Goal: Transaction & Acquisition: Obtain resource

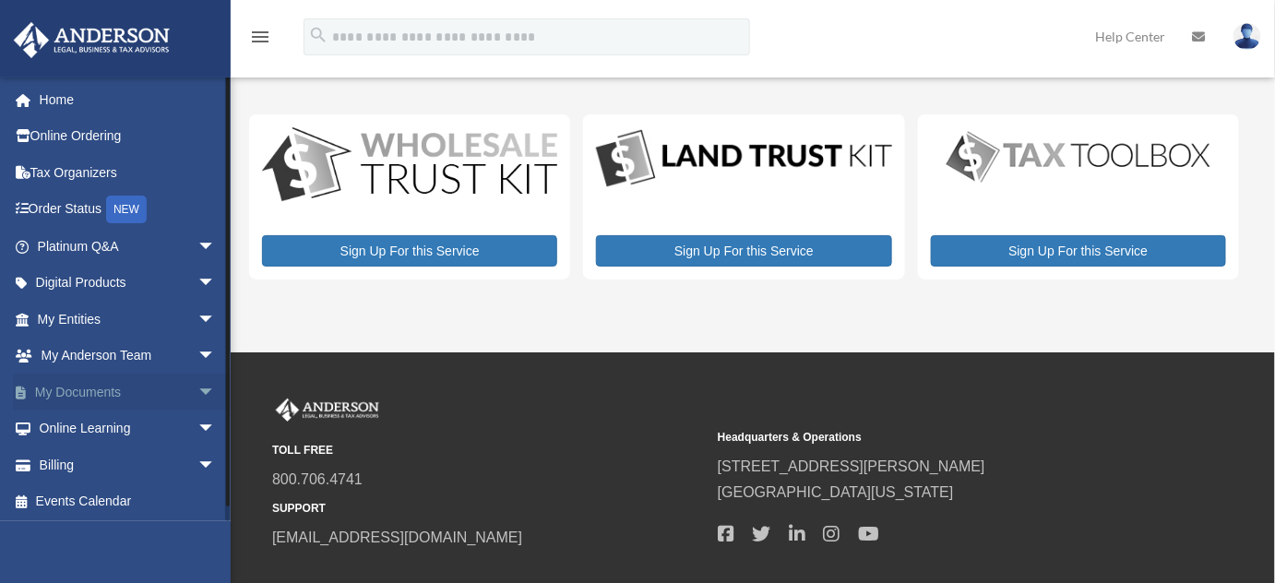
click at [99, 391] on link "My Documents arrow_drop_down" at bounding box center [128, 392] width 231 height 37
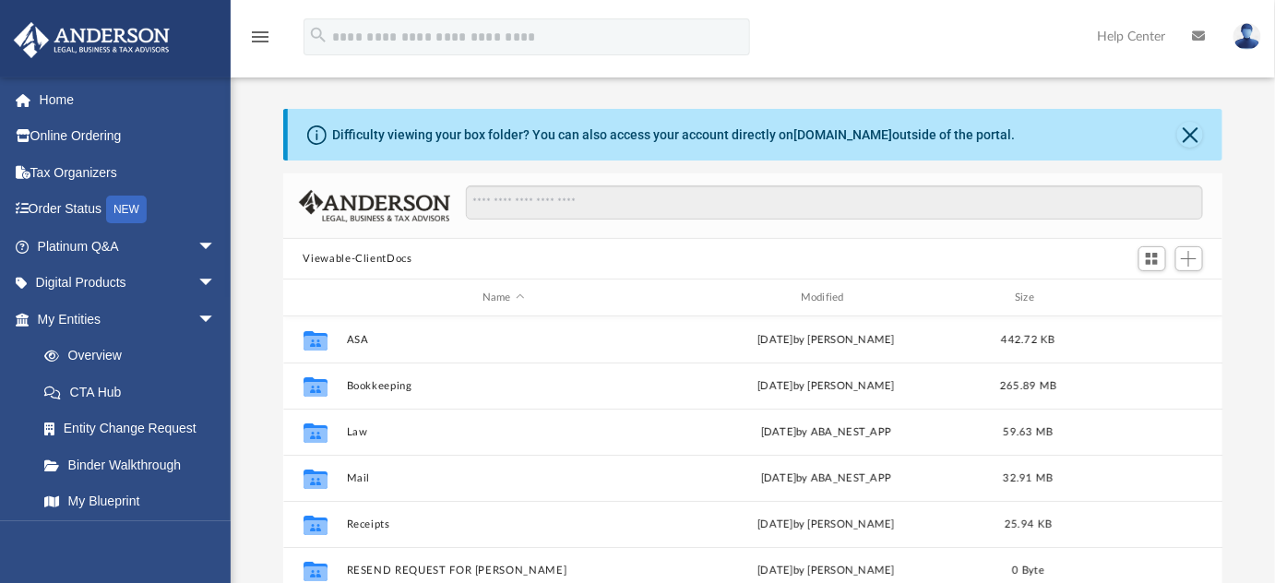
scroll to position [406, 928]
click at [1190, 137] on button "Close" at bounding box center [1191, 135] width 26 height 26
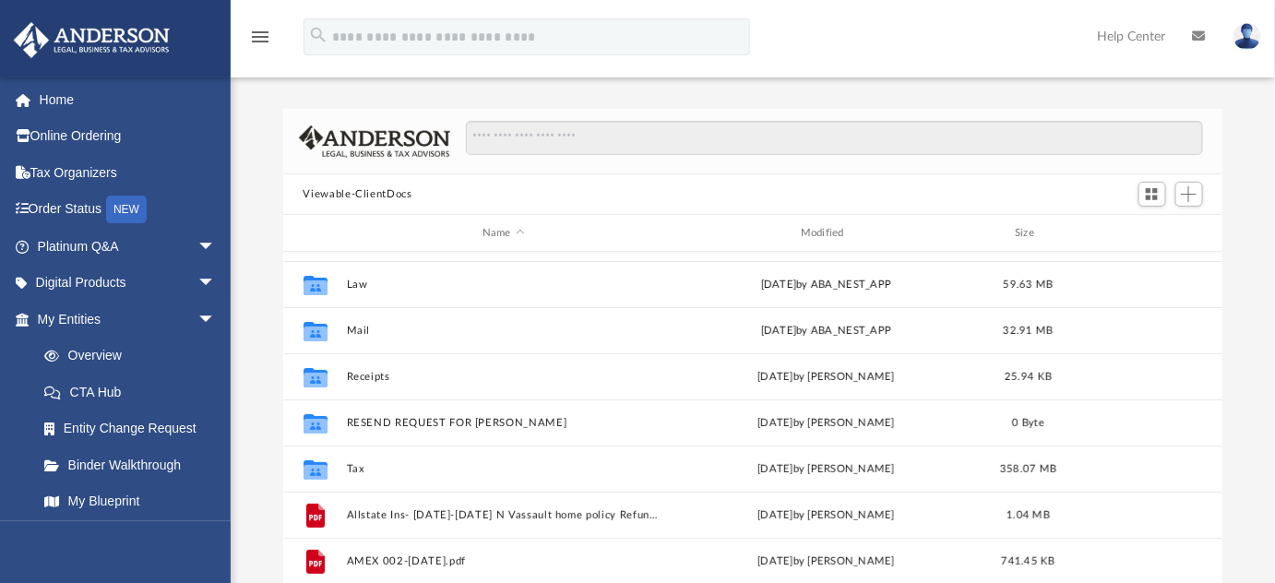
scroll to position [167, 0]
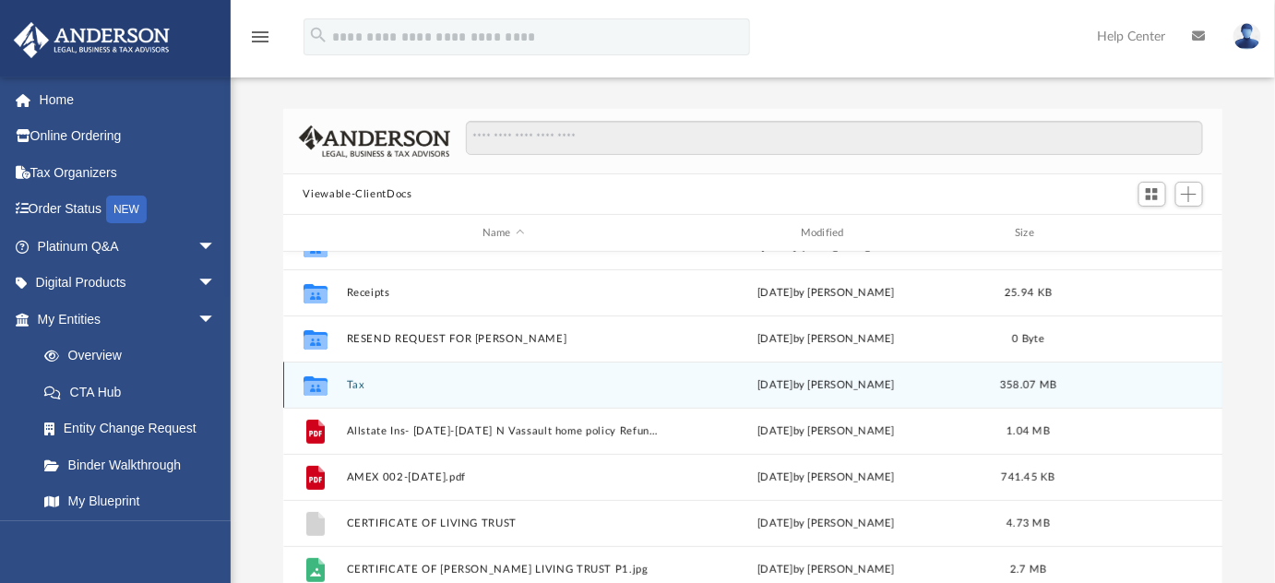
click at [796, 390] on div "[DATE] by [PERSON_NAME]" at bounding box center [826, 385] width 315 height 17
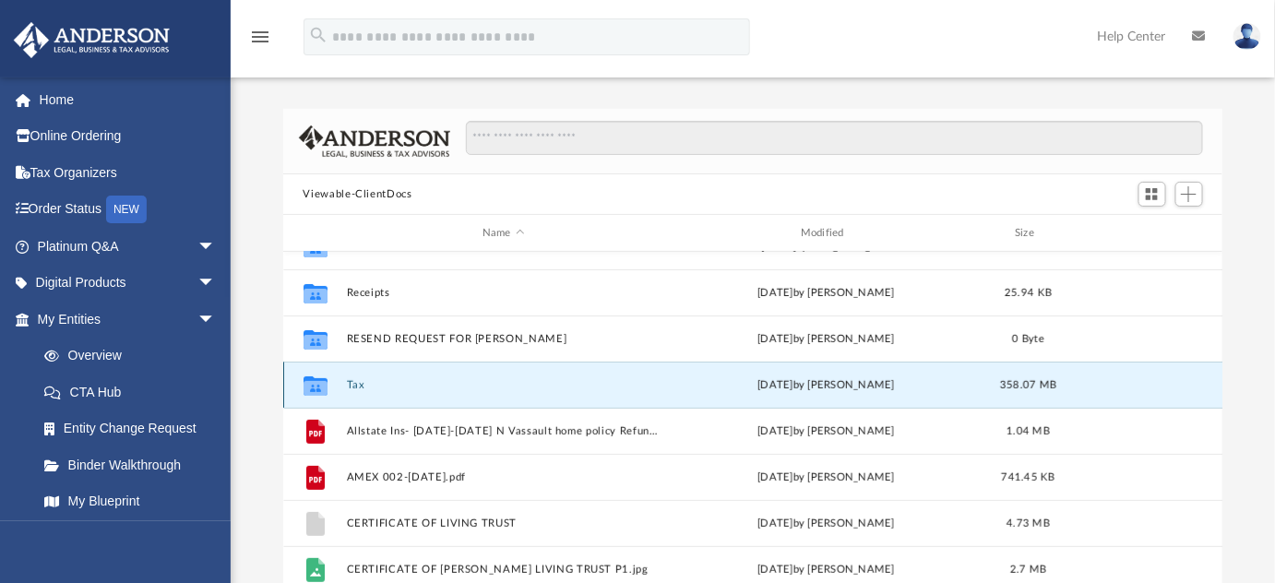
click at [635, 384] on button "Tax" at bounding box center [503, 385] width 315 height 12
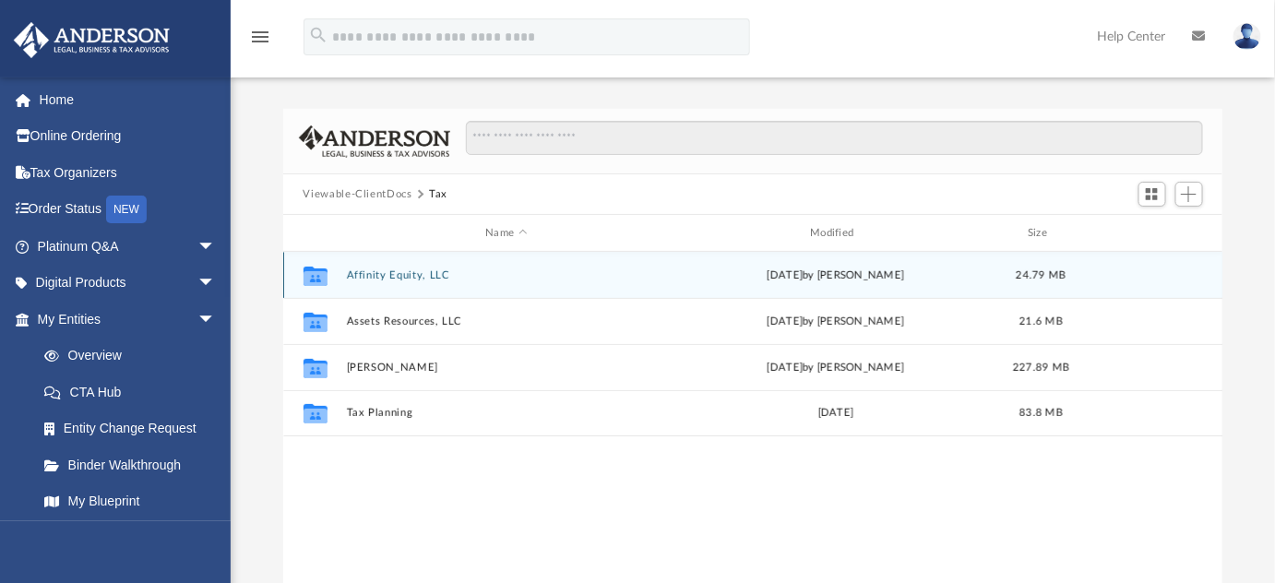
click at [792, 293] on div "Collaborated Folder Affinity Equity, LLC [DATE] by [PERSON_NAME] 24.79 MB" at bounding box center [753, 275] width 940 height 46
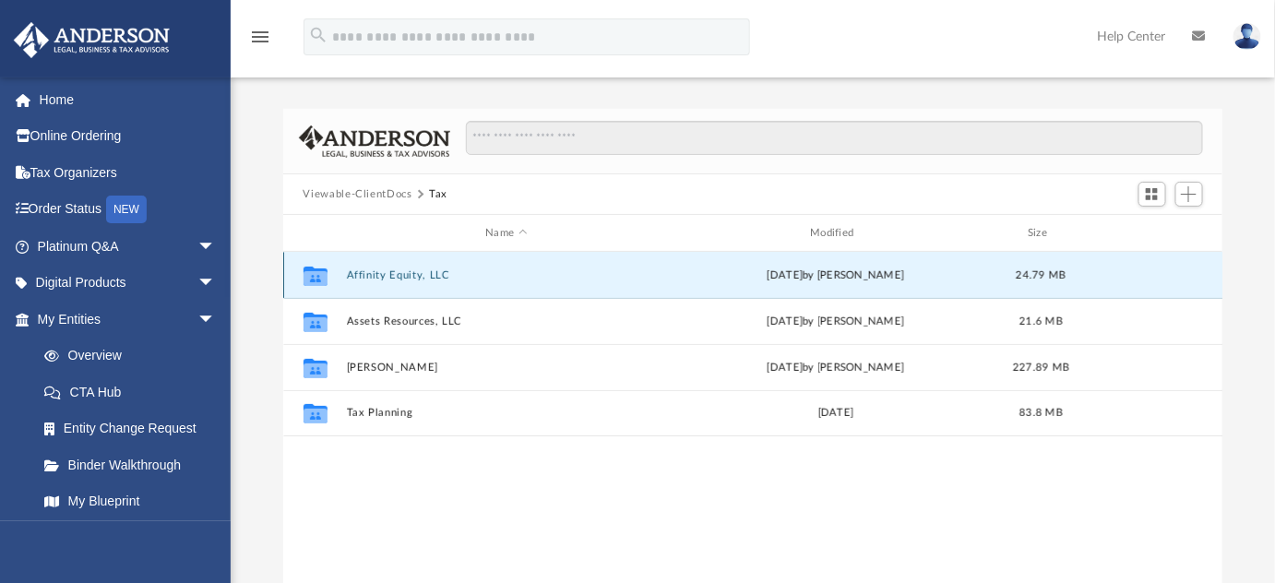
click at [792, 293] on div "Collaborated Folder Affinity Equity, LLC [DATE] by [PERSON_NAME] 24.79 MB" at bounding box center [753, 275] width 940 height 46
click at [377, 277] on button "Affinity Equity, LLC" at bounding box center [506, 275] width 321 height 12
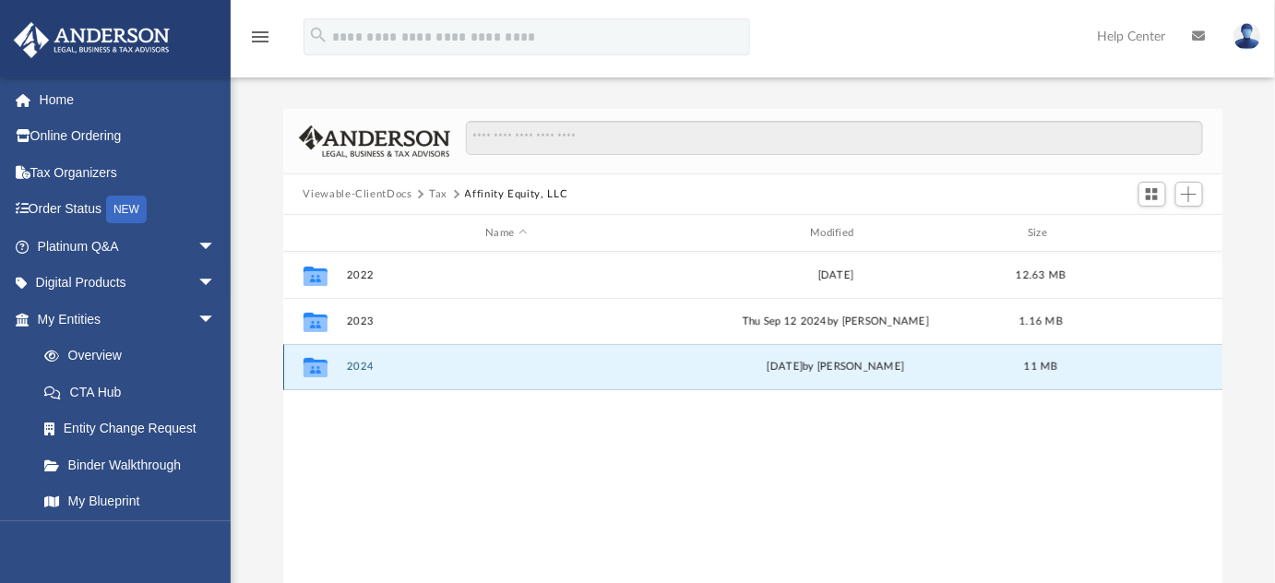
click at [499, 368] on button "2024" at bounding box center [506, 367] width 321 height 12
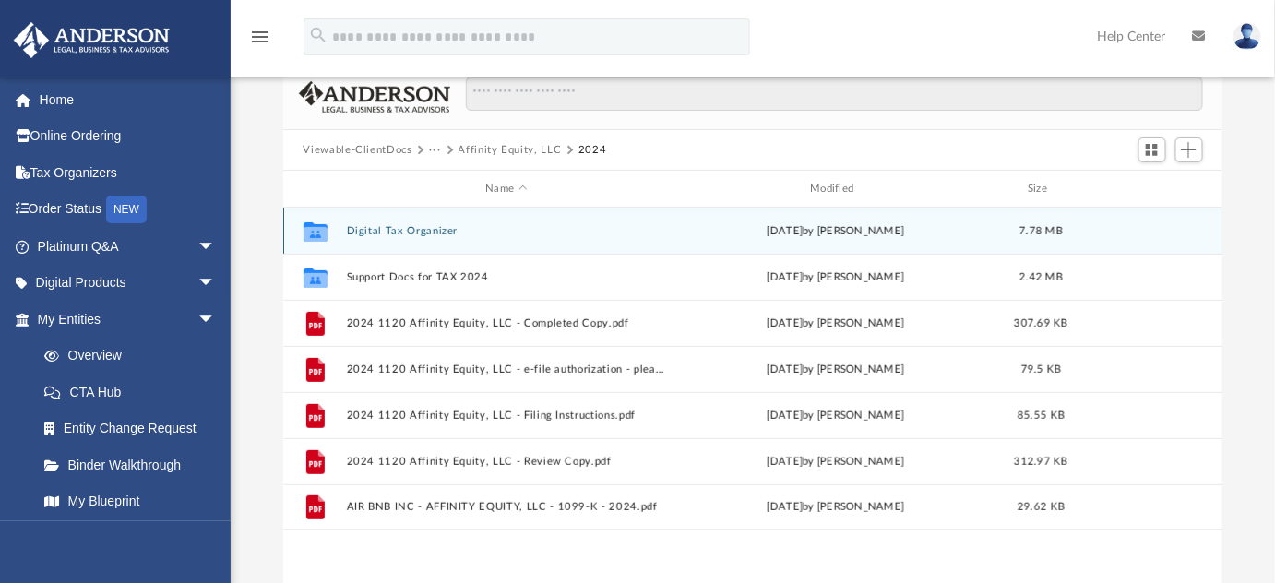
scroll to position [83, 0]
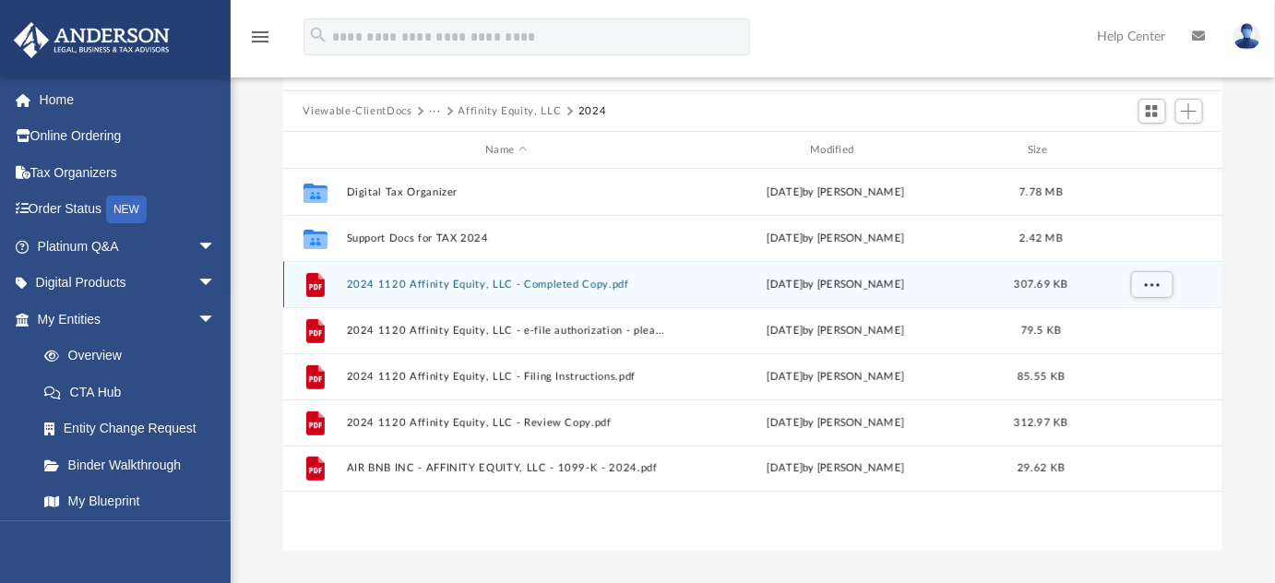
click at [825, 290] on div "[DATE] by [PERSON_NAME]" at bounding box center [836, 285] width 321 height 17
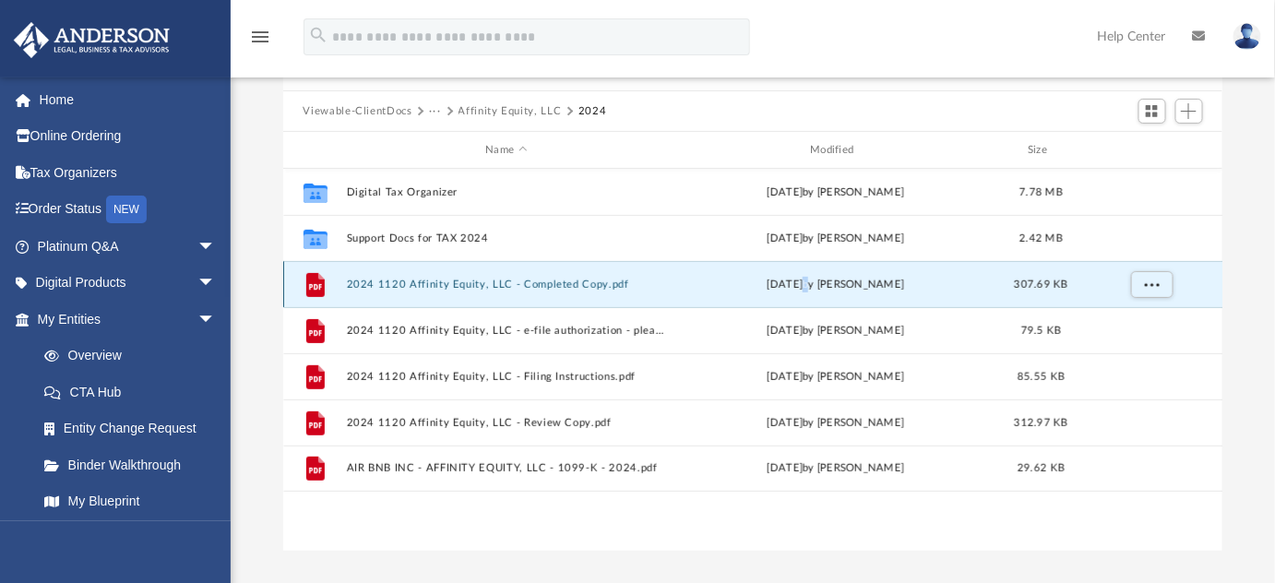
click at [825, 290] on div "[DATE] by [PERSON_NAME]" at bounding box center [836, 285] width 321 height 17
click at [623, 287] on button "2024 1120 Affinity Equity, LLC - Completed Copy.pdf" at bounding box center [506, 285] width 321 height 12
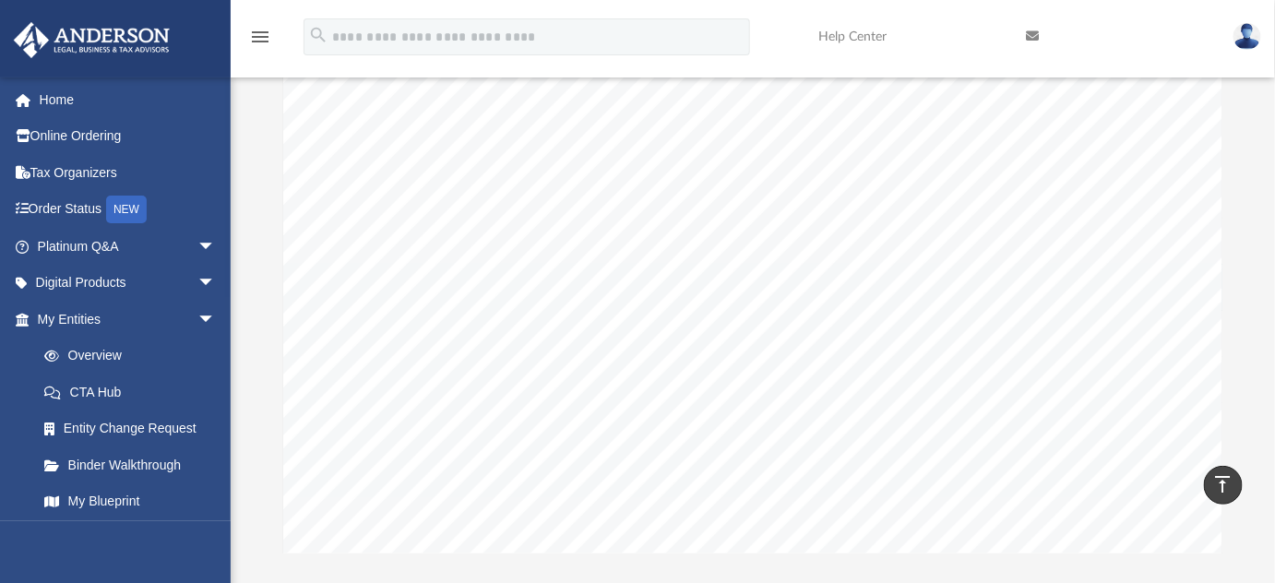
scroll to position [45, 0]
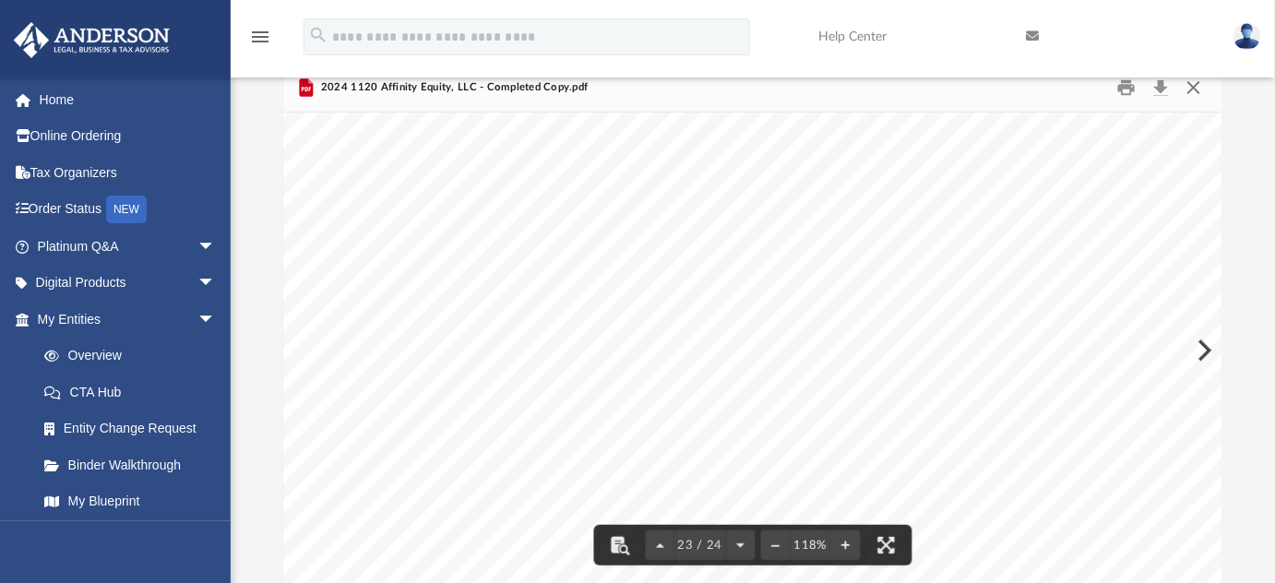
click at [1203, 90] on button "Close" at bounding box center [1194, 88] width 33 height 29
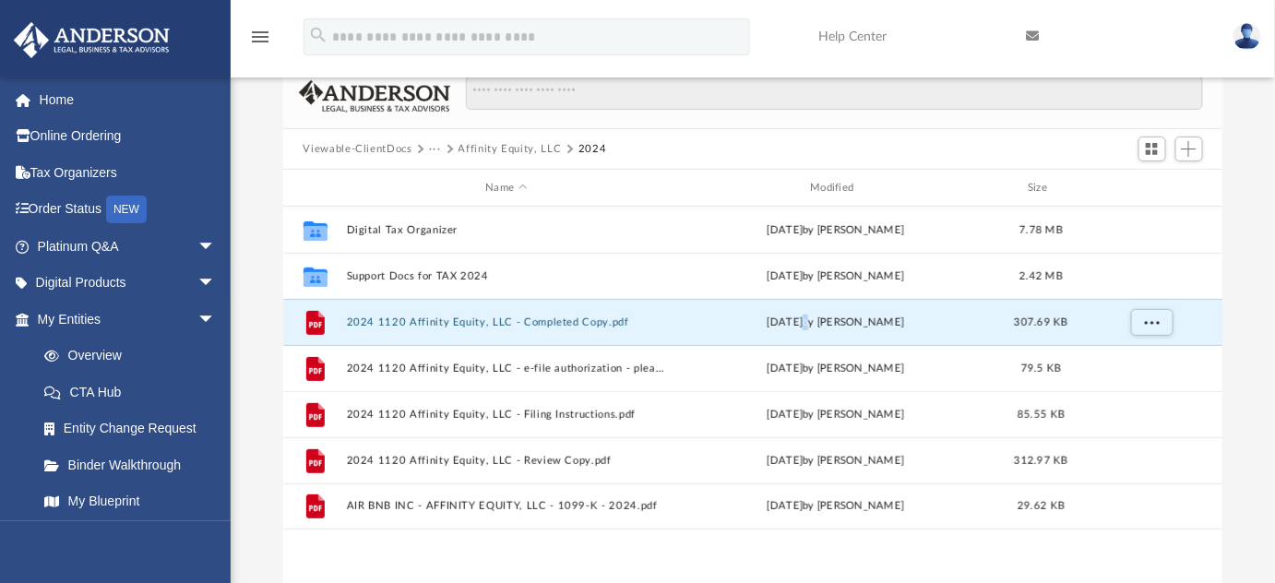
click at [483, 145] on button "Affinity Equity, LLC" at bounding box center [510, 149] width 103 height 17
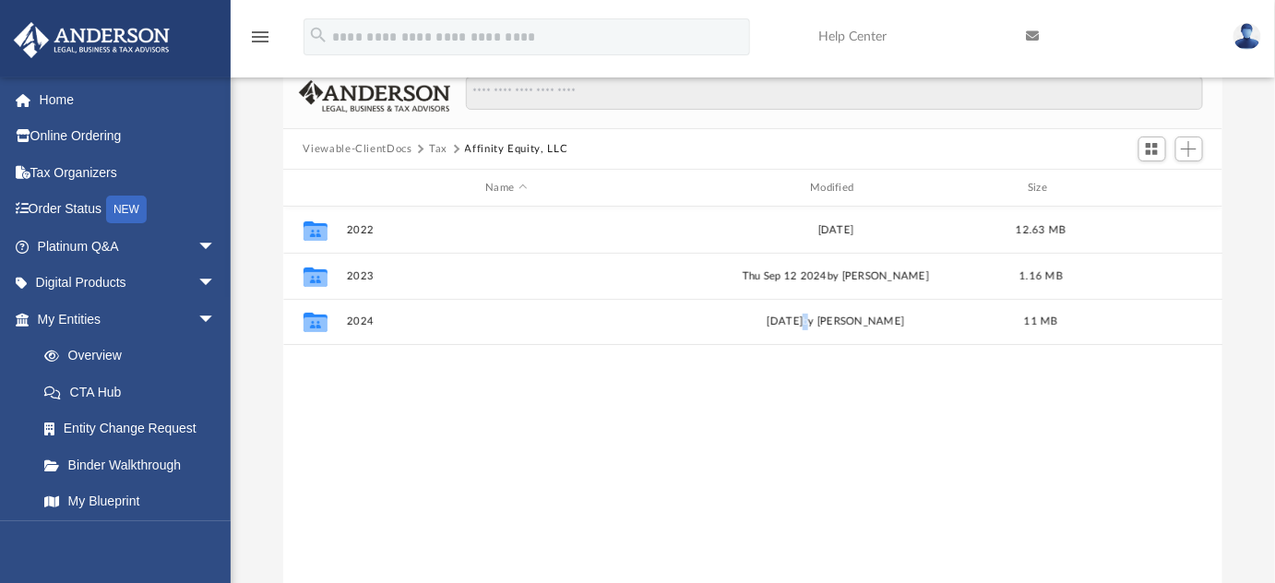
click at [435, 151] on button "Tax" at bounding box center [438, 149] width 18 height 17
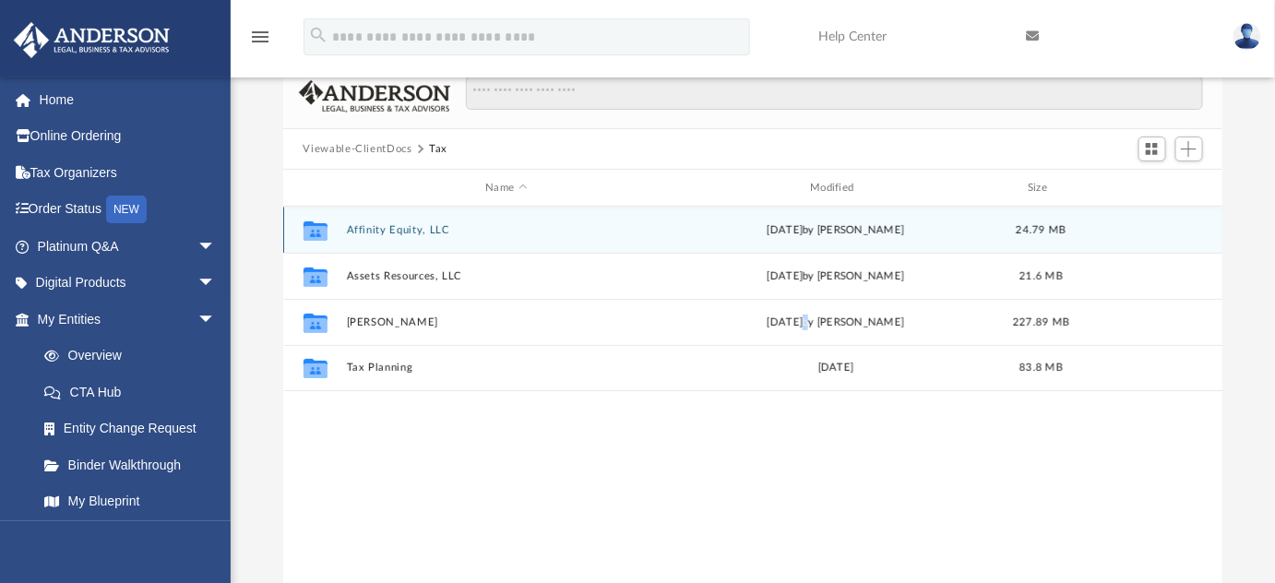
click at [399, 228] on button "Affinity Equity, LLC" at bounding box center [506, 230] width 321 height 12
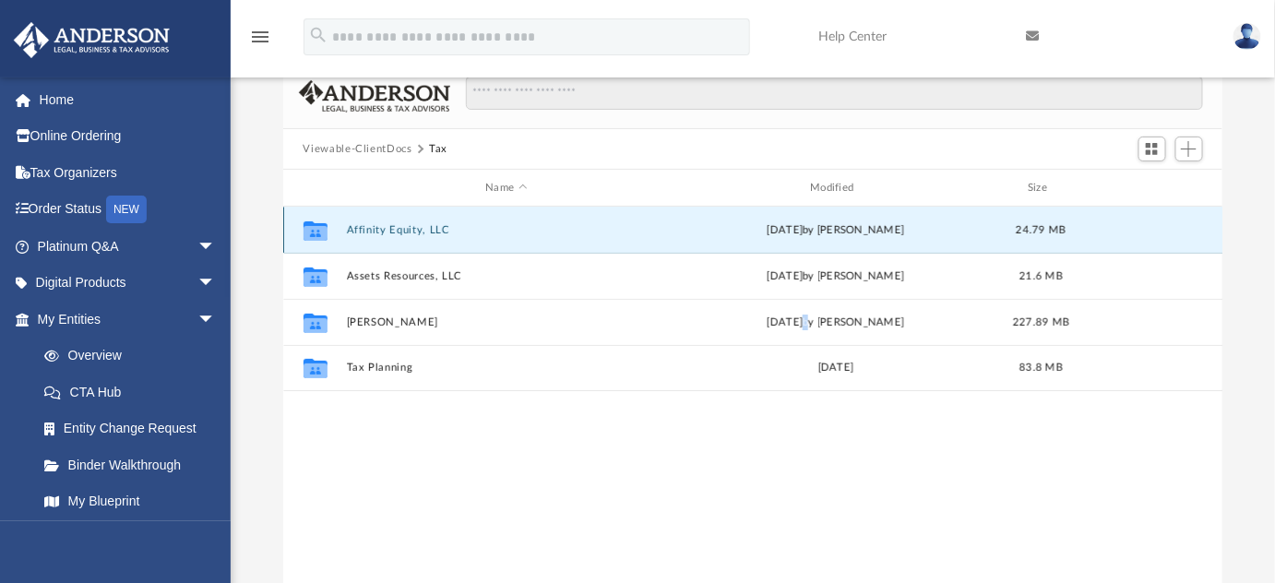
click at [399, 228] on button "Affinity Equity, LLC" at bounding box center [506, 230] width 321 height 12
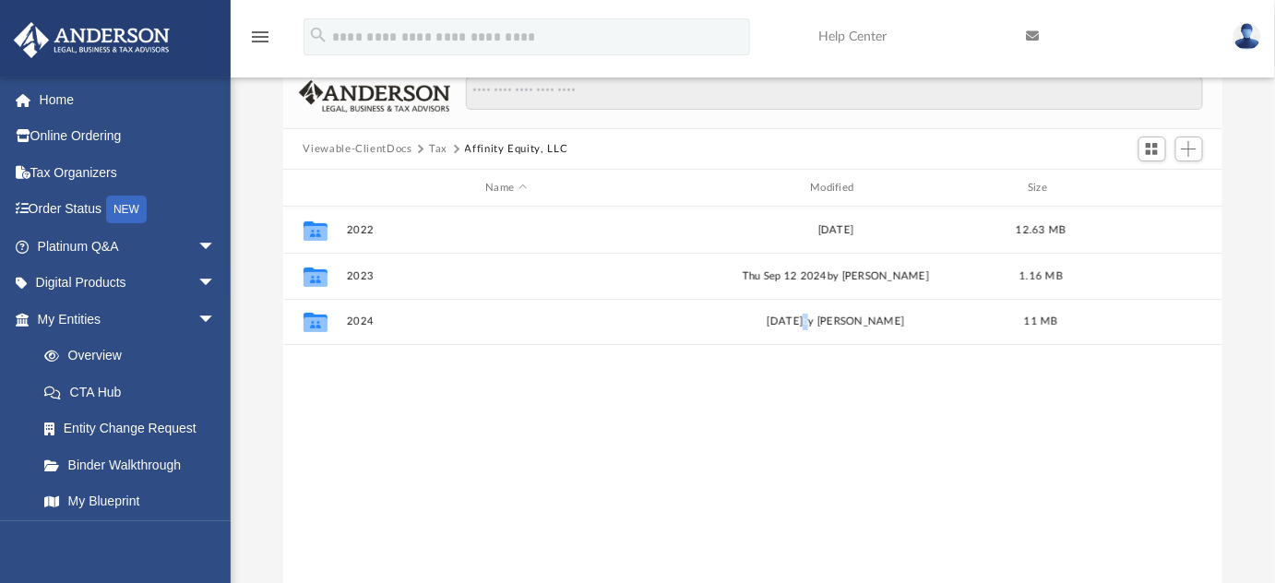
click at [437, 142] on button "Tax" at bounding box center [438, 149] width 18 height 17
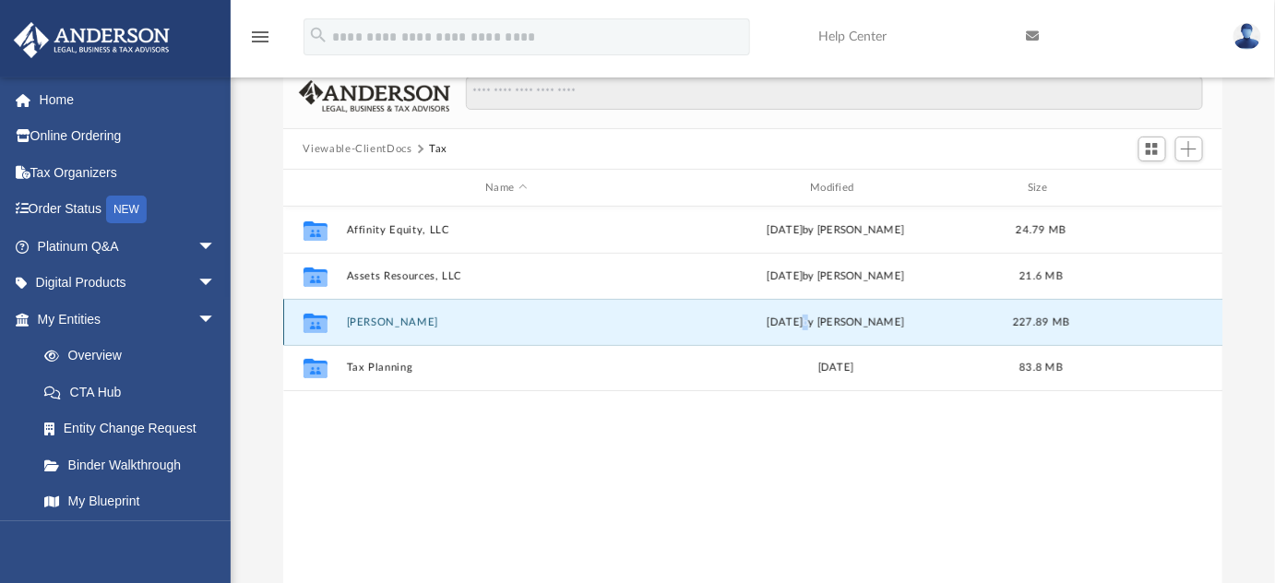
click at [389, 326] on button "[PERSON_NAME]" at bounding box center [506, 323] width 321 height 12
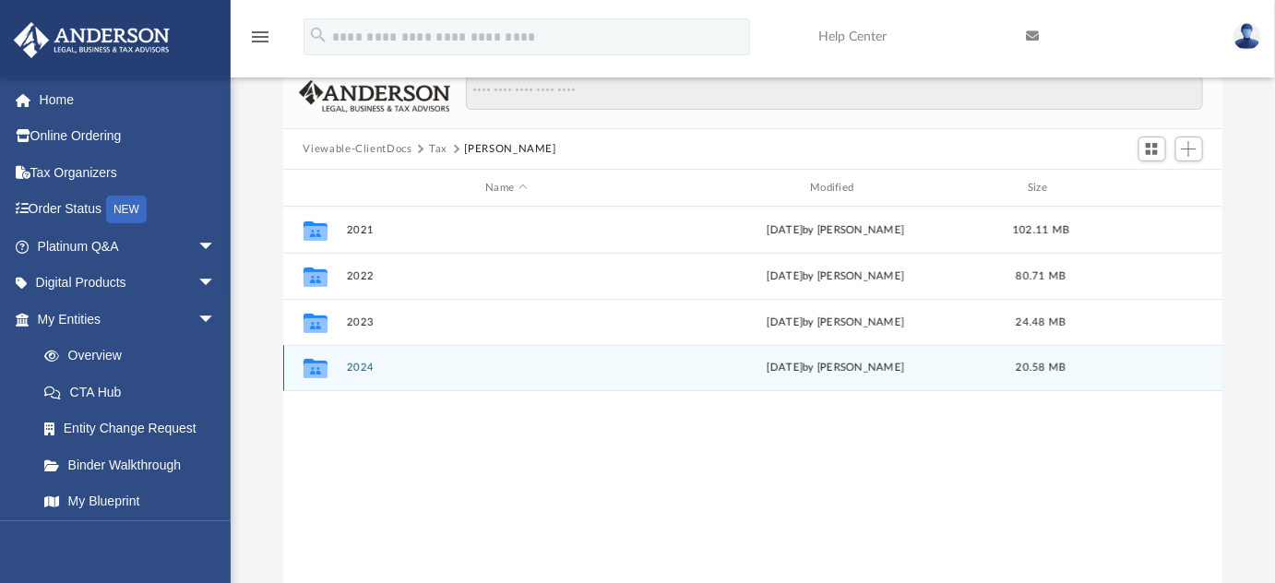
click at [360, 367] on button "2024" at bounding box center [506, 368] width 321 height 12
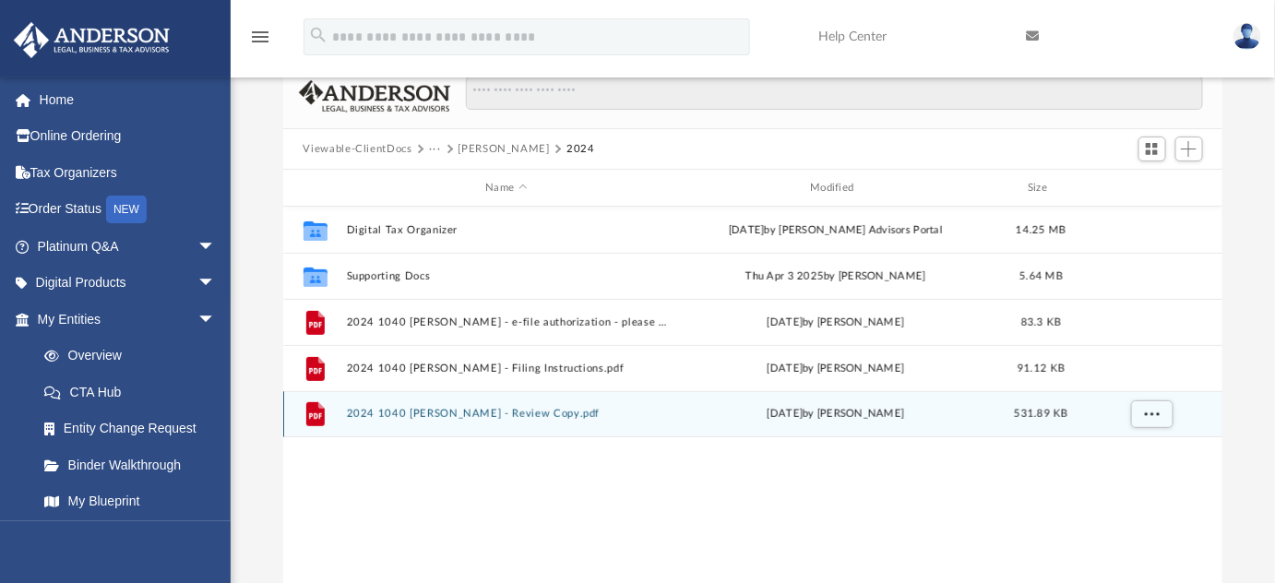
click at [588, 420] on div "File 2024 1040 [PERSON_NAME] - Review Copy.pdf [DATE] by [PERSON_NAME] 531.89 KB" at bounding box center [753, 414] width 940 height 46
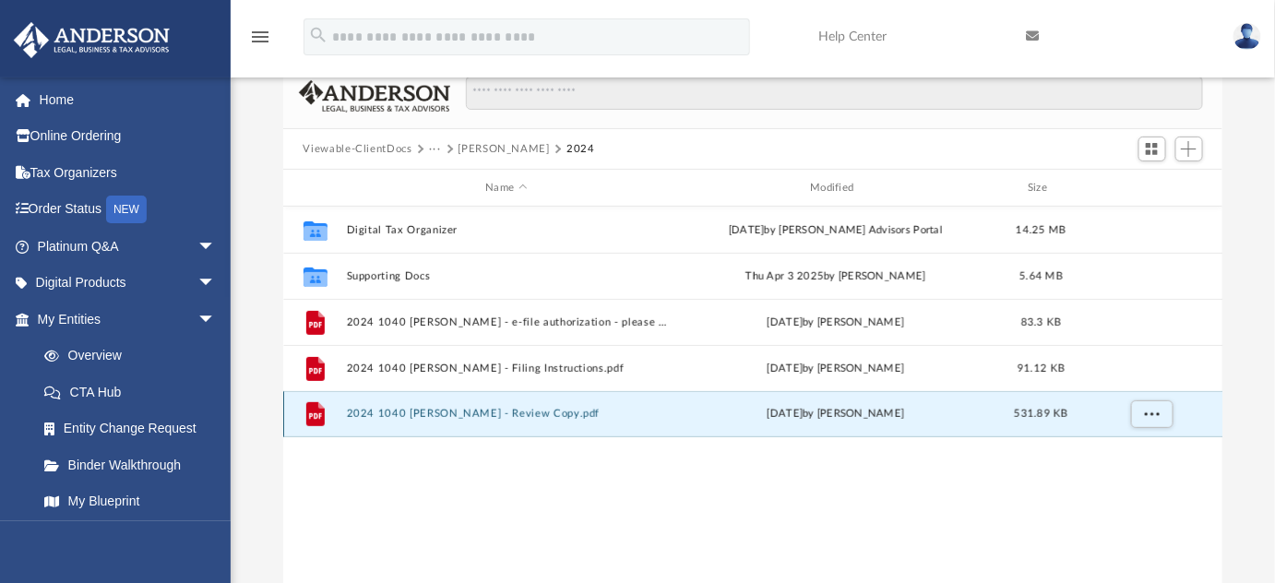
click at [588, 420] on div "File 2024 1040 [PERSON_NAME] - Review Copy.pdf [DATE] by [PERSON_NAME] 531.89 KB" at bounding box center [753, 414] width 940 height 46
click at [502, 409] on button "2024 1040 [PERSON_NAME] - Review Copy.pdf" at bounding box center [506, 414] width 321 height 12
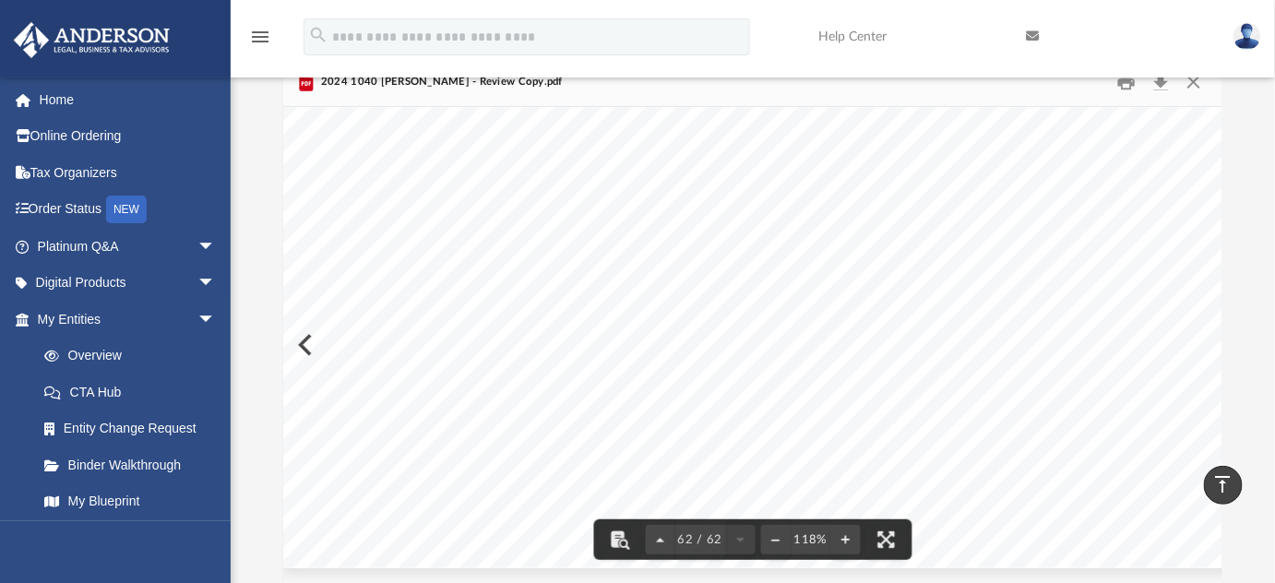
scroll to position [0, 0]
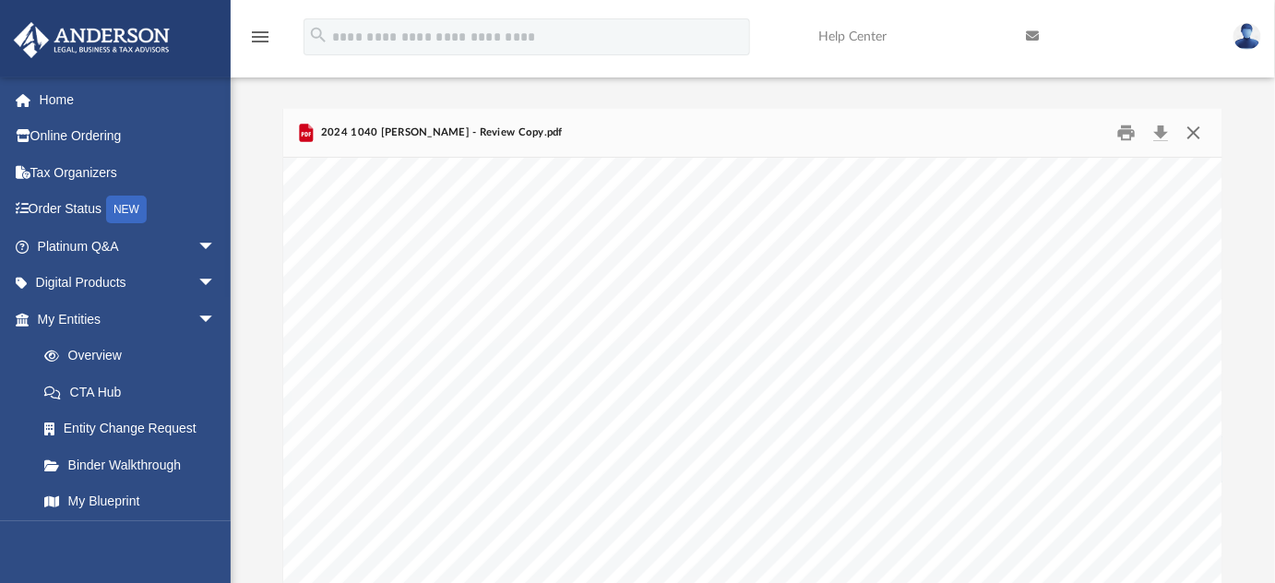
click at [1205, 129] on button "Close" at bounding box center [1194, 133] width 33 height 29
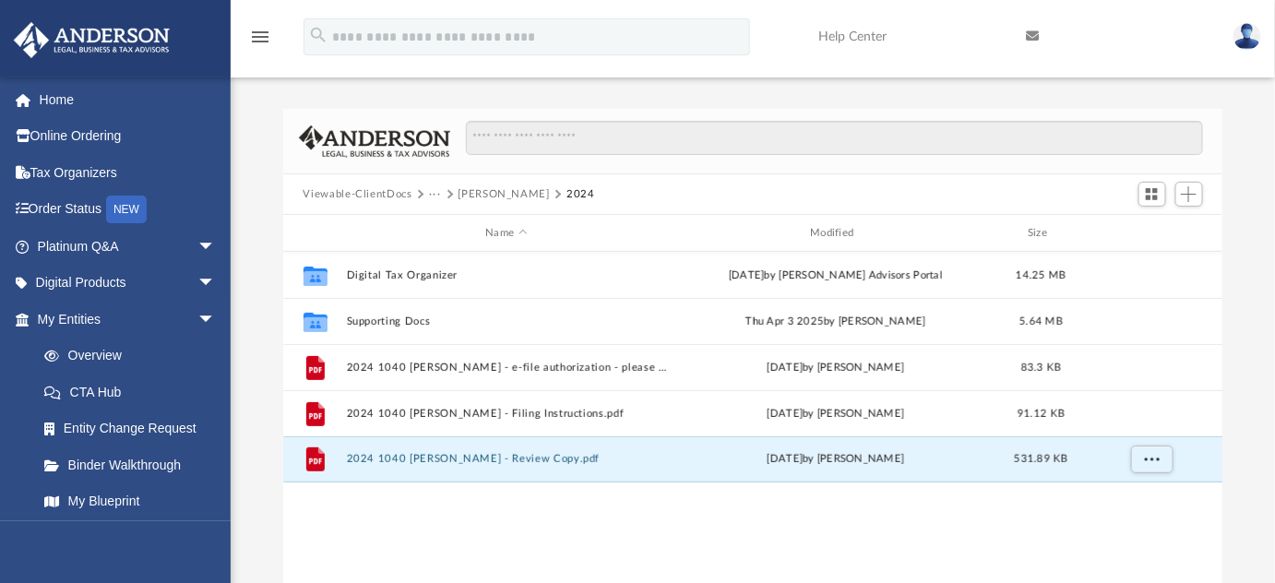
click at [335, 186] on button "Viewable-ClientDocs" at bounding box center [357, 194] width 109 height 17
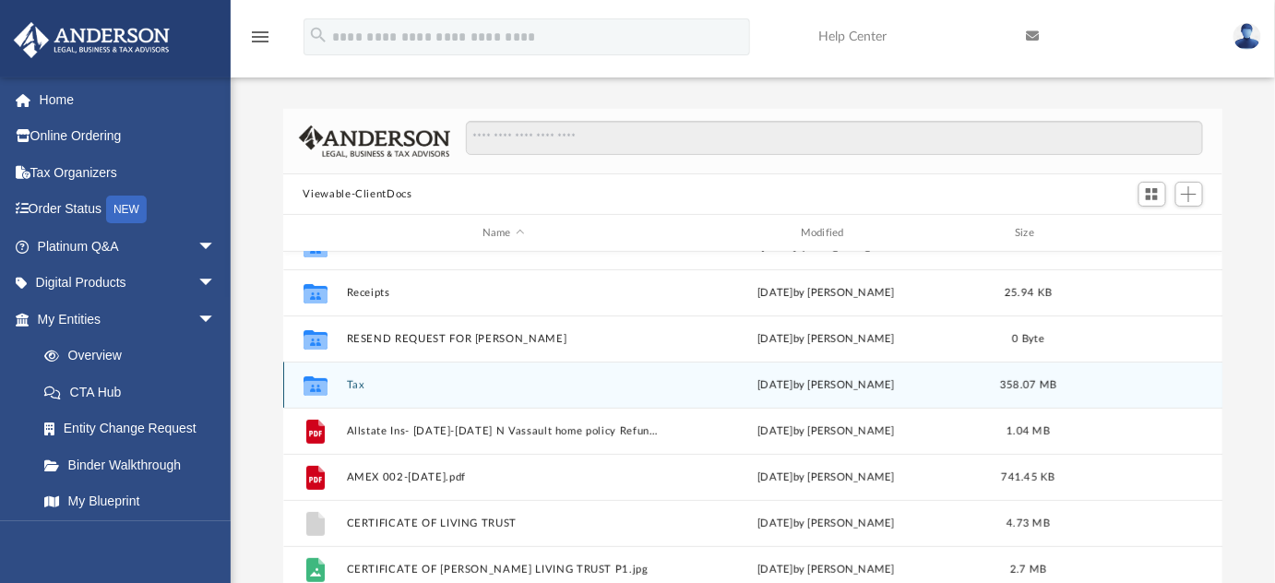
scroll to position [83, 0]
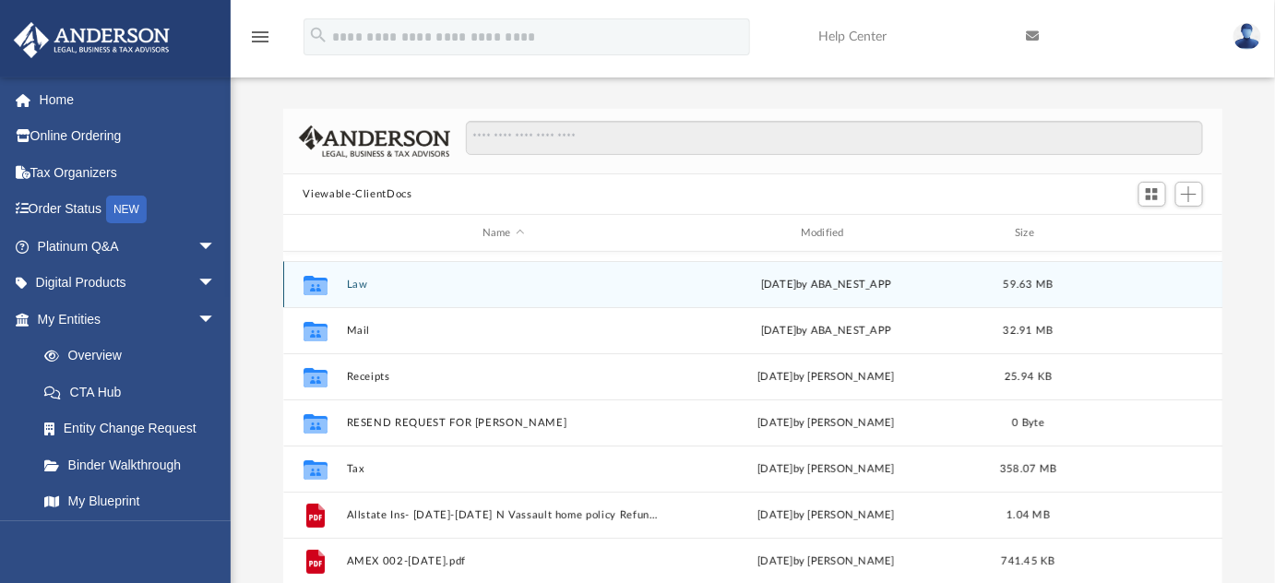
click at [356, 276] on div "Collaborated Folder Law [DATE] by ABA_NEST_APP 59.63 MB" at bounding box center [753, 284] width 940 height 46
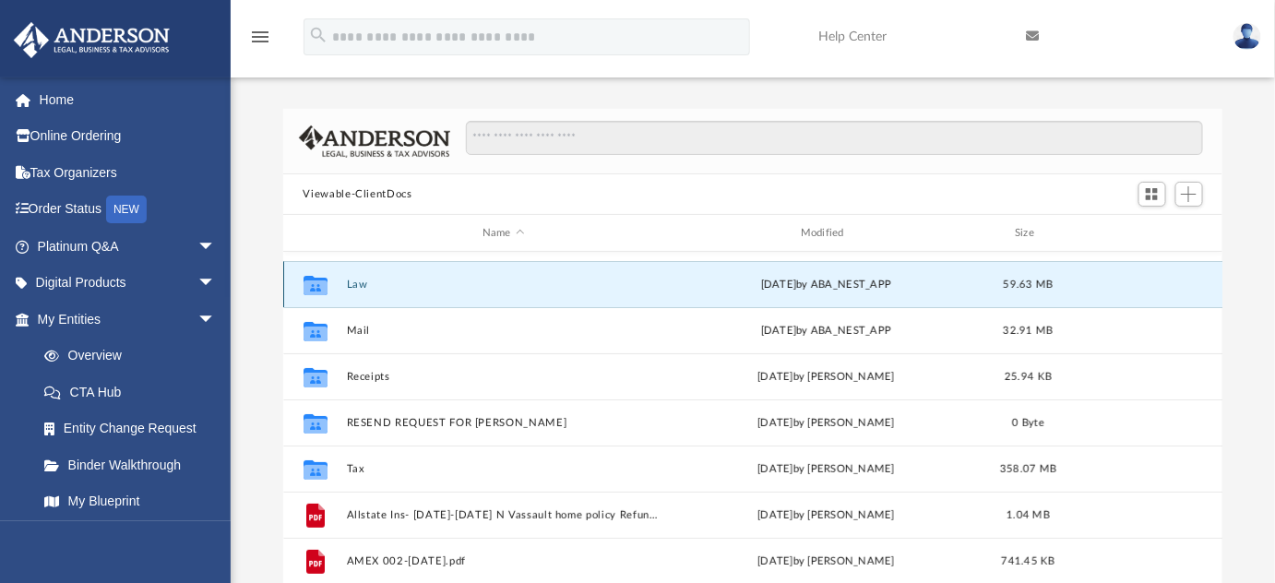
click at [356, 285] on button "Law" at bounding box center [503, 285] width 315 height 12
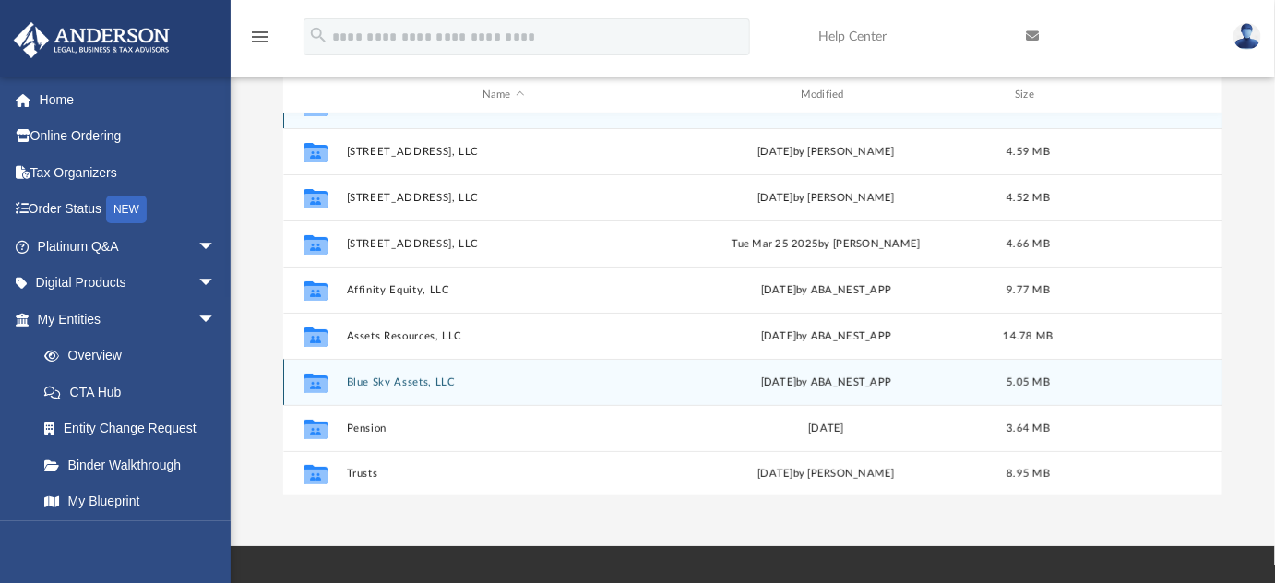
scroll to position [167, 0]
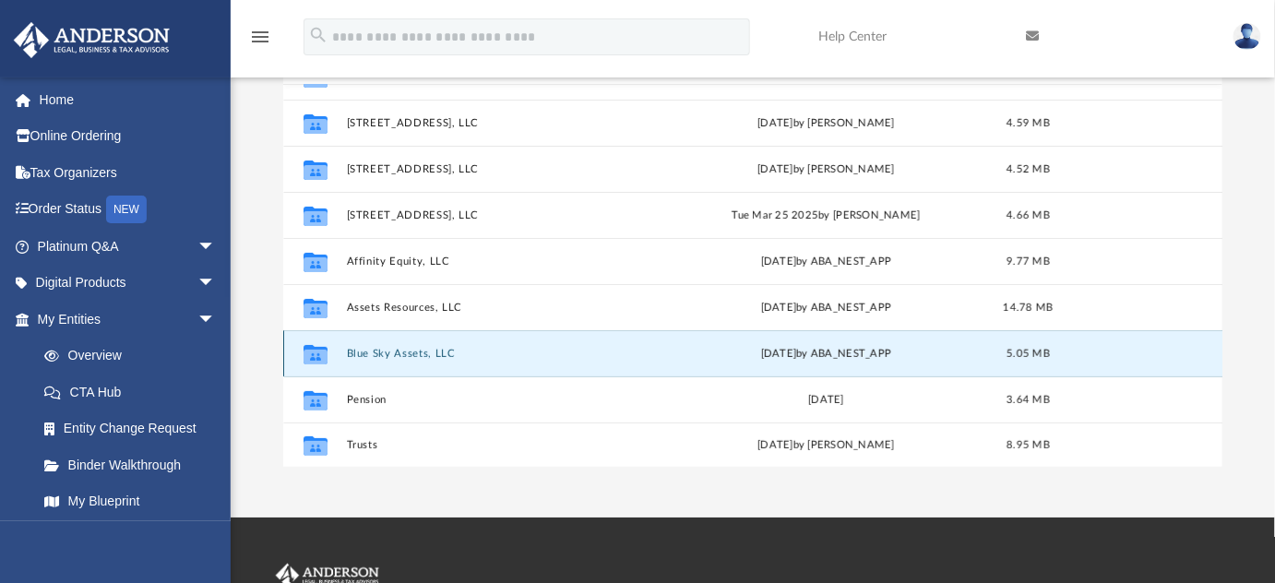
click at [445, 353] on button "Blue Sky Assets, LLC" at bounding box center [503, 354] width 315 height 12
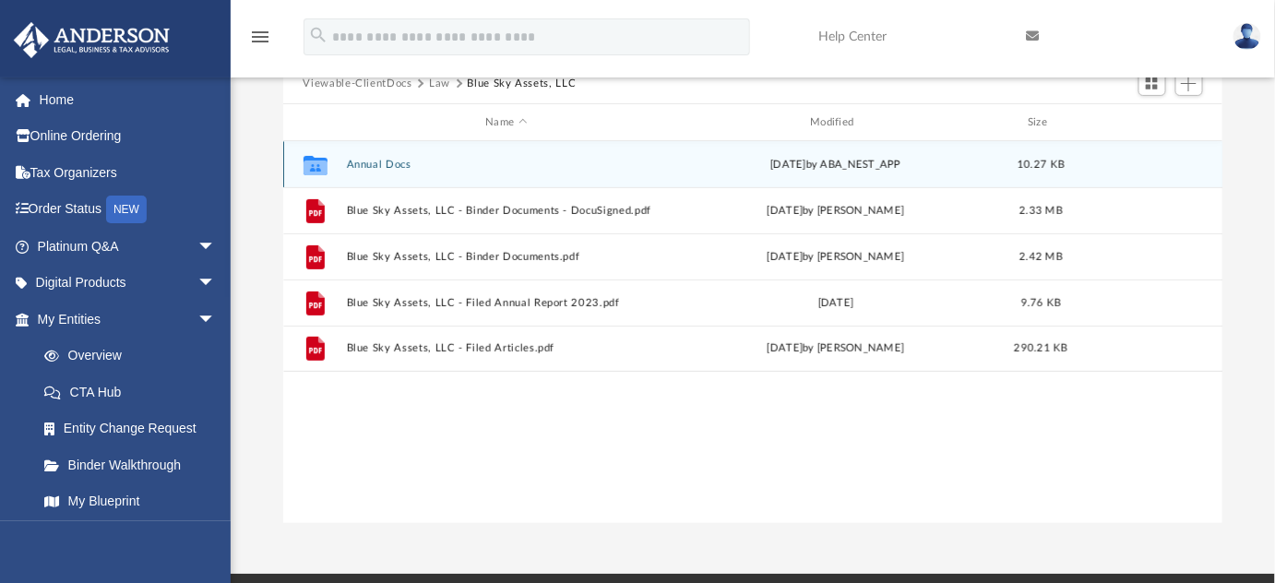
scroll to position [83, 0]
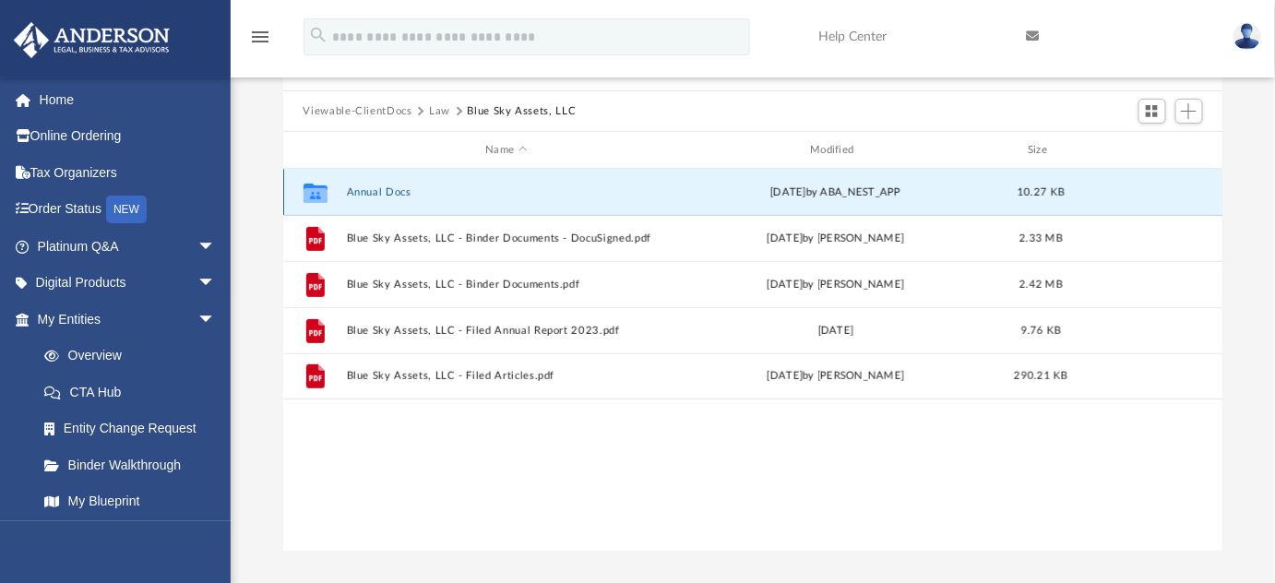
click at [362, 191] on button "Annual Docs" at bounding box center [506, 192] width 321 height 12
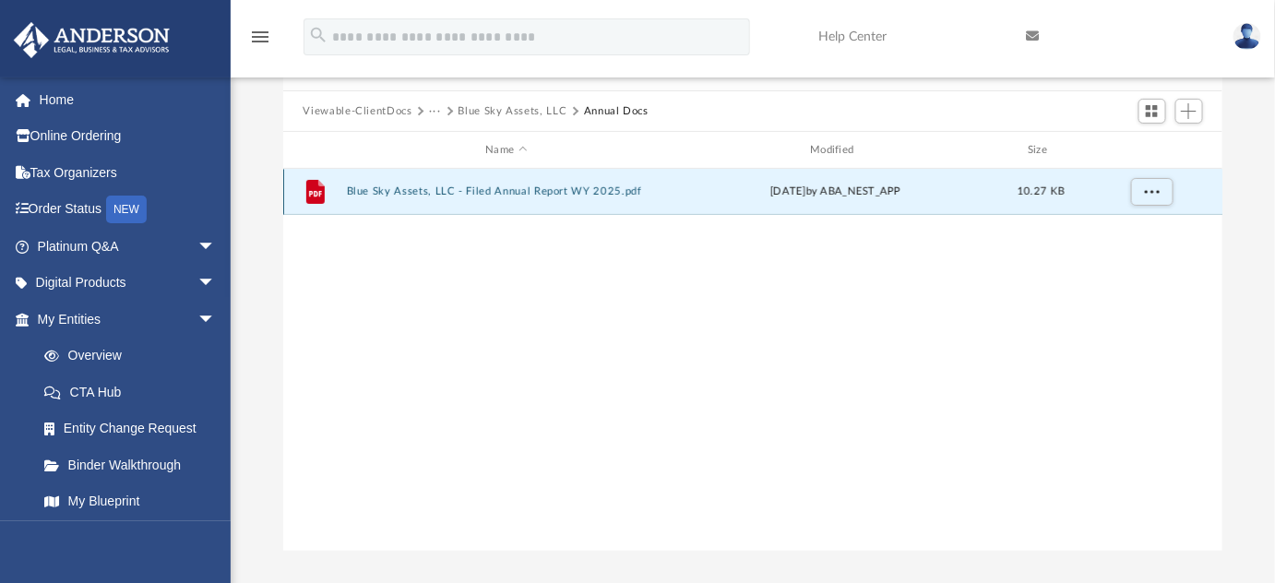
click at [402, 196] on button "Blue Sky Assets, LLC - Filed Annual Report WY 2025.pdf" at bounding box center [506, 192] width 321 height 12
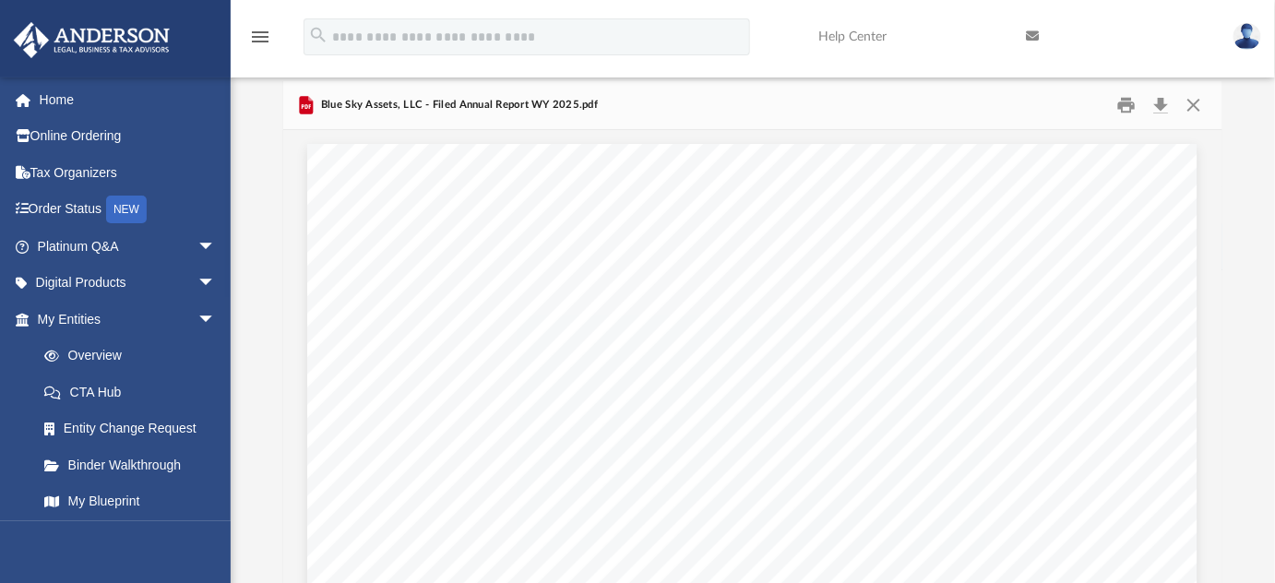
scroll to position [0, 0]
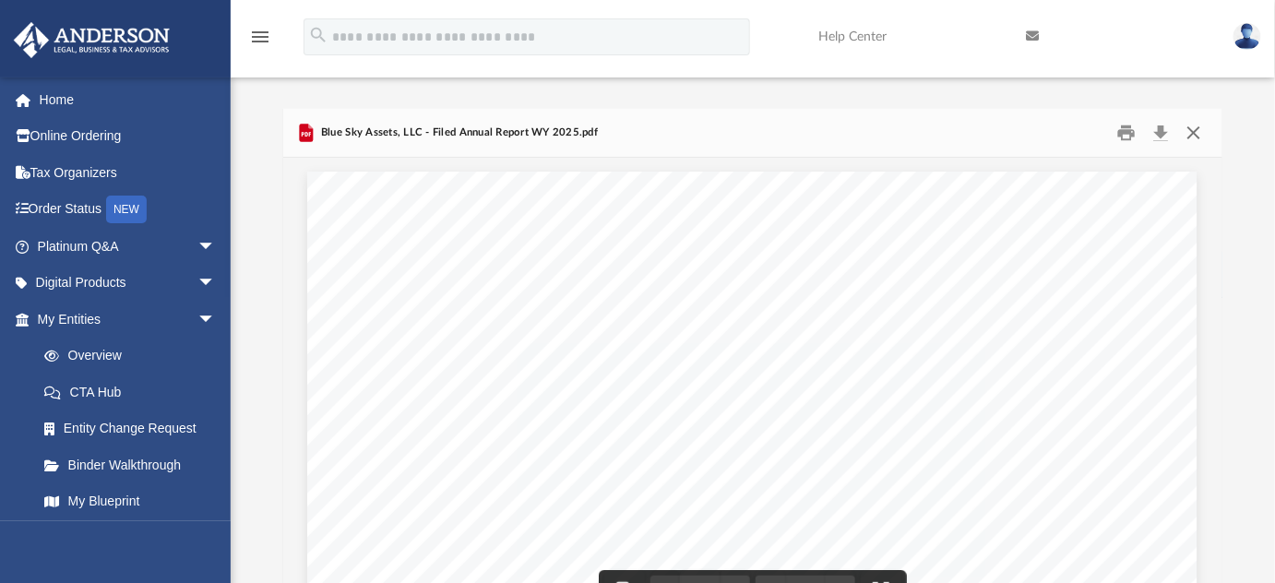
click at [1196, 132] on button "Close" at bounding box center [1194, 133] width 33 height 29
